Goal: Navigation & Orientation: Find specific page/section

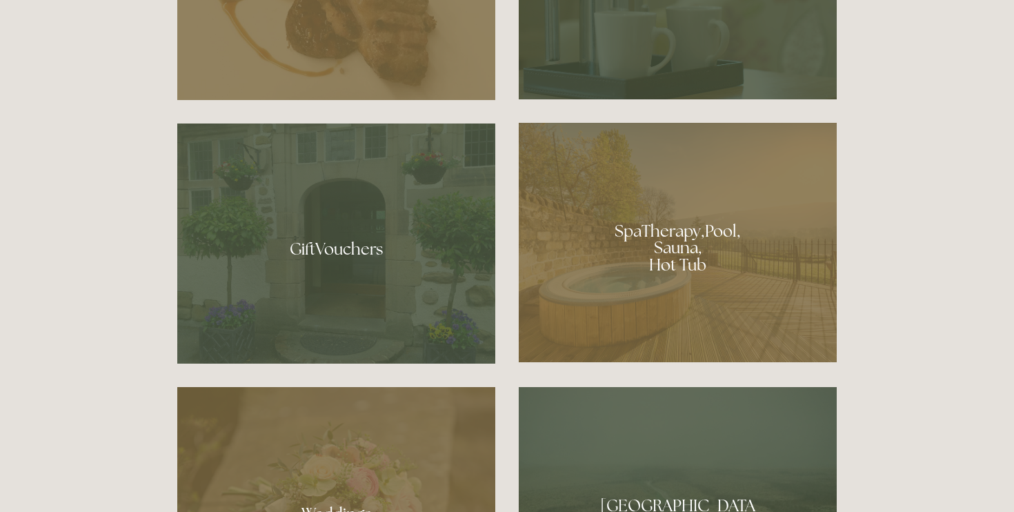
scroll to position [1016, 0]
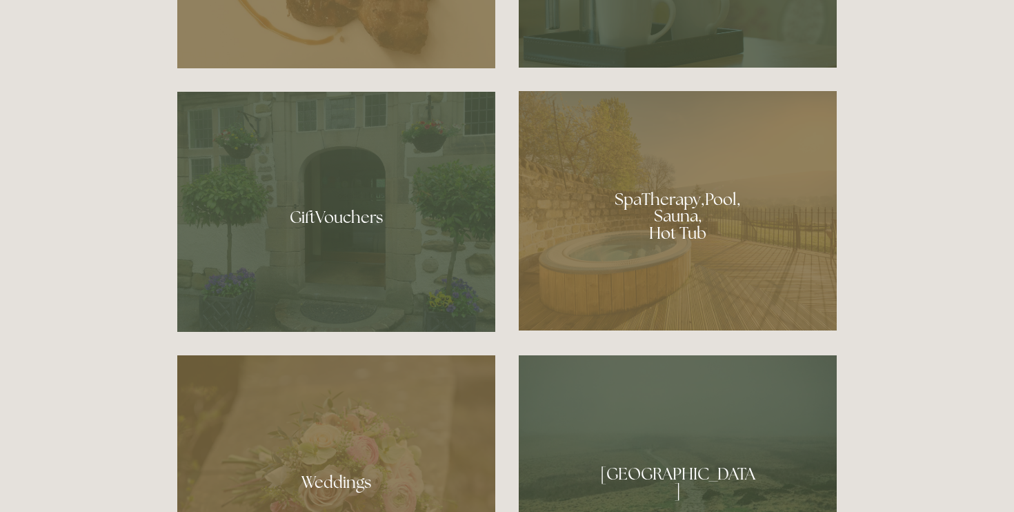
click at [686, 205] on div at bounding box center [678, 210] width 318 height 239
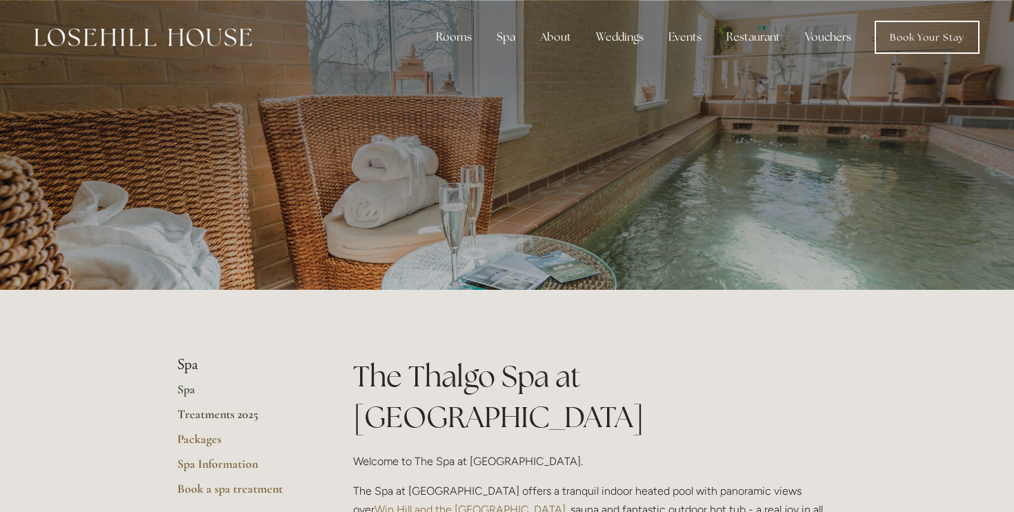
click at [195, 415] on link "Treatments 2025" at bounding box center [243, 418] width 132 height 25
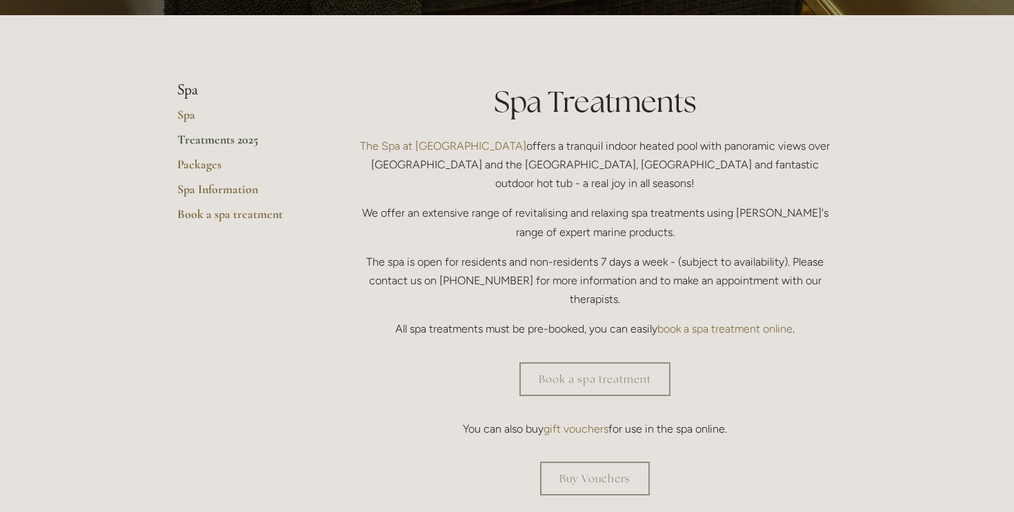
scroll to position [255, 0]
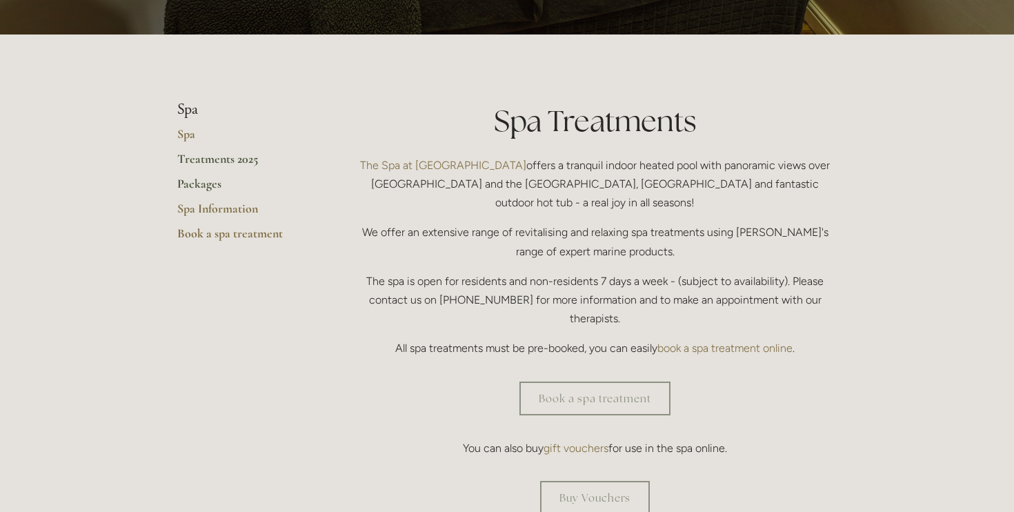
click at [197, 181] on link "Packages" at bounding box center [243, 188] width 132 height 25
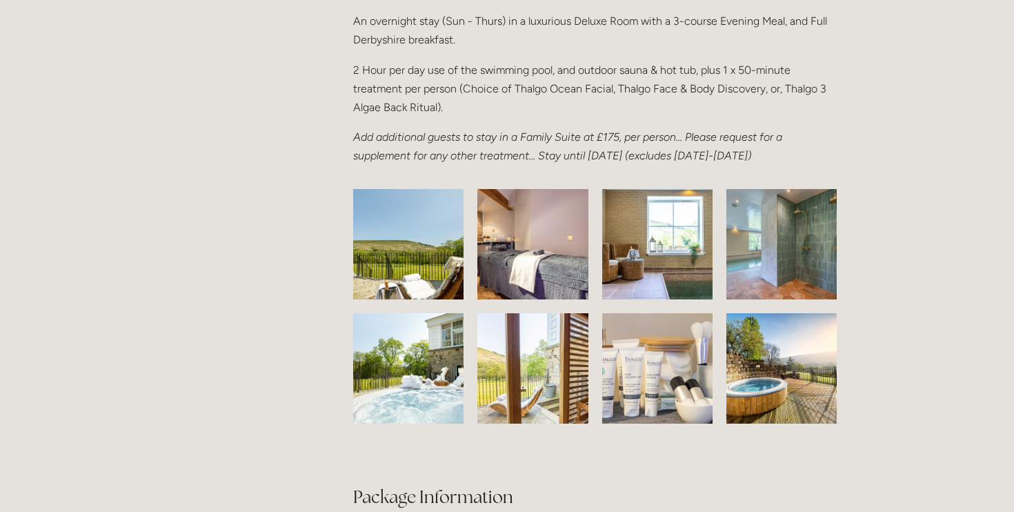
scroll to position [2066, 0]
